Goal: Use online tool/utility: Use online tool/utility

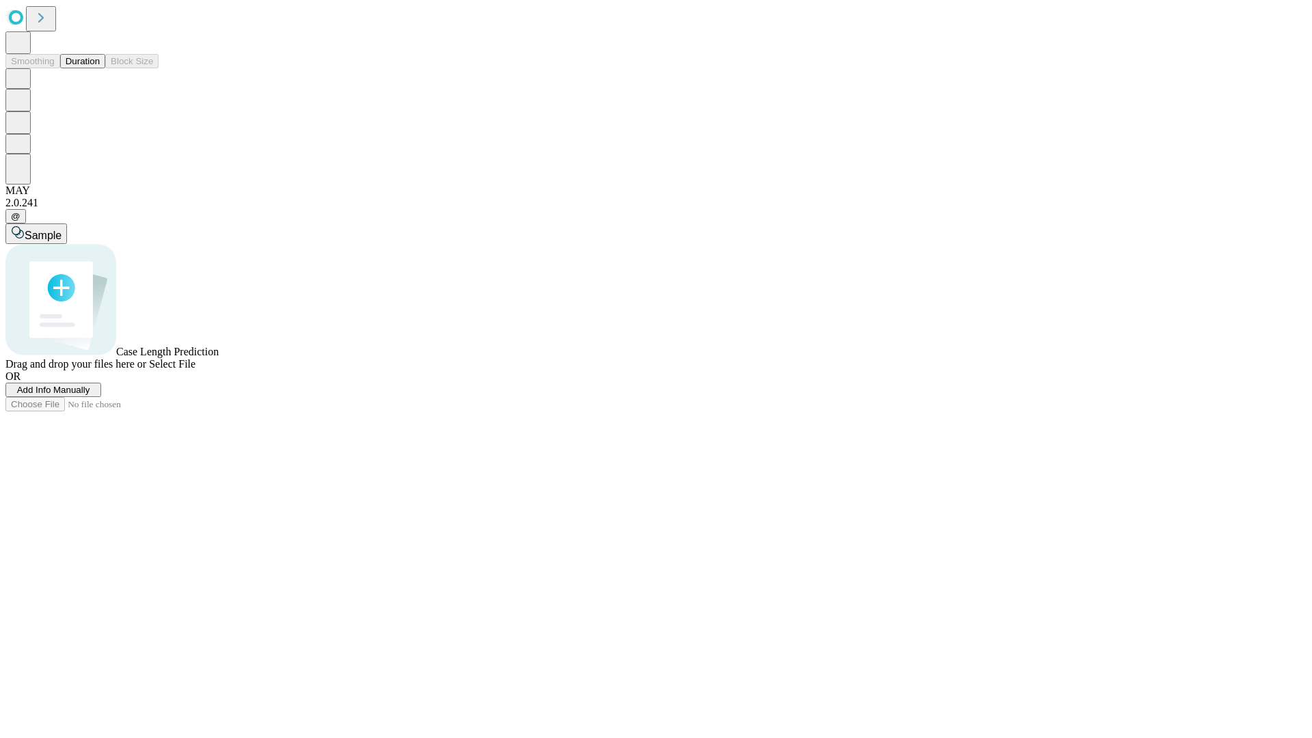
click at [100, 68] on button "Duration" at bounding box center [82, 61] width 45 height 14
click at [61, 230] on span "Sample" at bounding box center [43, 236] width 37 height 12
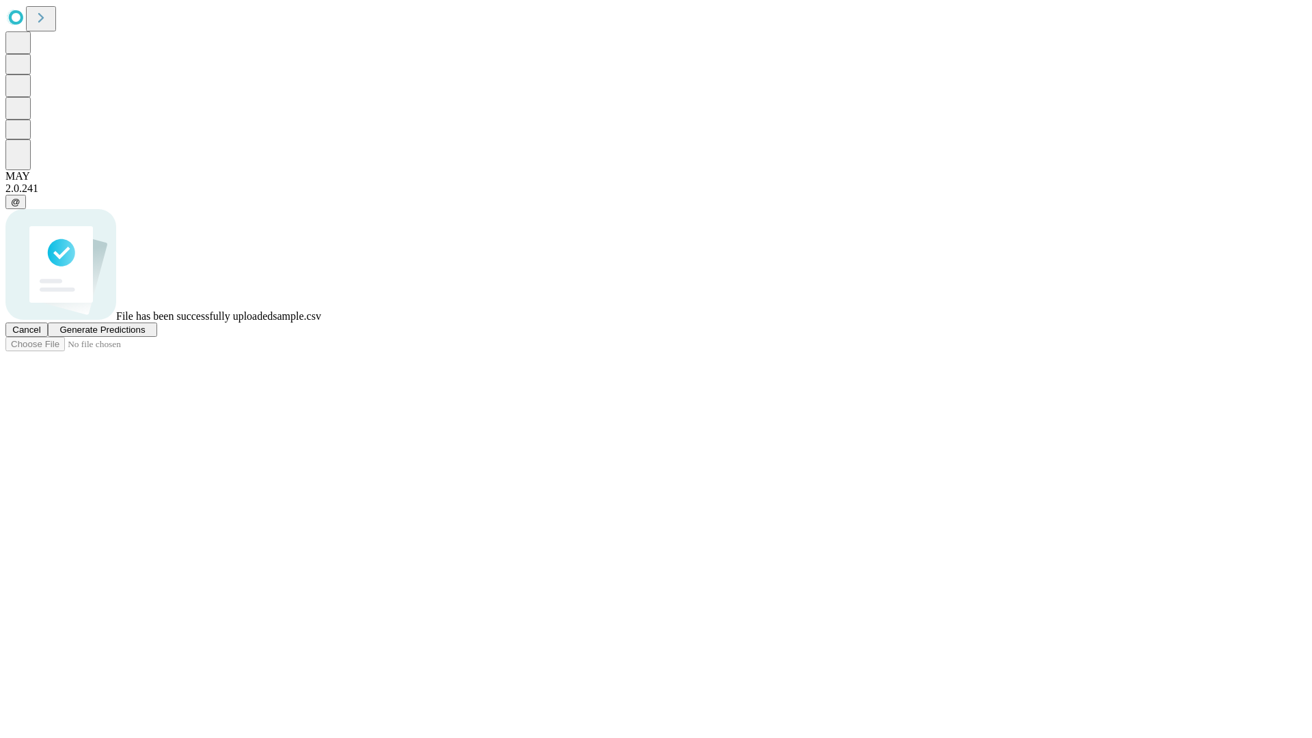
click at [145, 335] on span "Generate Predictions" at bounding box center [101, 330] width 85 height 10
